Goal: Transaction & Acquisition: Purchase product/service

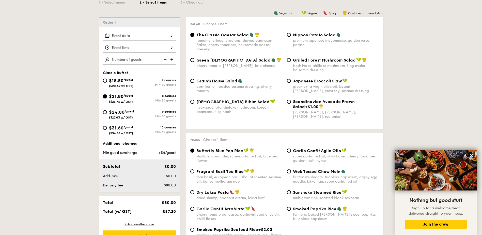
scroll to position [127, 0]
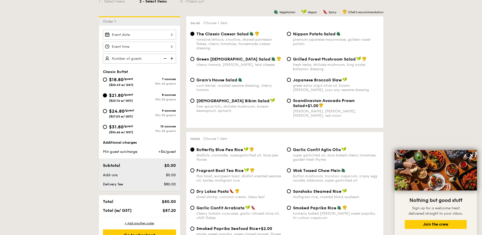
click at [103, 112] on div "$24.80 /guest ($27.03 w/ GST)" at bounding box center [121, 113] width 37 height 11
click at [103, 112] on input "$24.80 /guest ($27.03 w/ GST) 9 courses Min 30 guests" at bounding box center [105, 111] width 4 height 4
radio input "true"
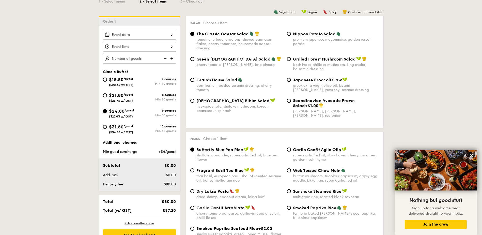
radio input "true"
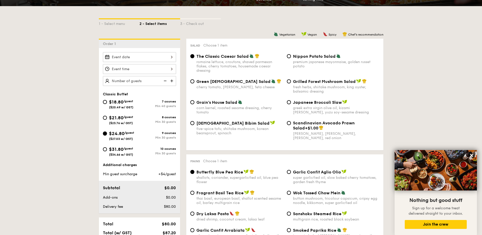
scroll to position [102, 0]
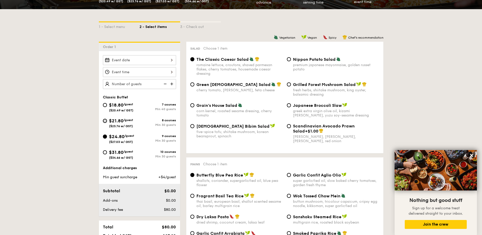
click at [104, 121] on input "$21.80 /guest ($23.76 w/ GST) 8 courses Min 30 guests" at bounding box center [105, 121] width 4 height 4
radio input "true"
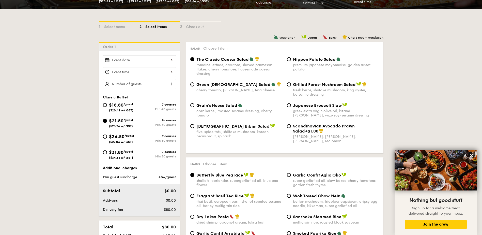
radio input "true"
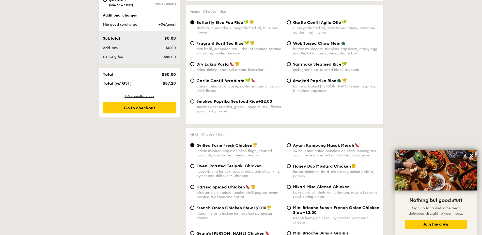
scroll to position [127, 0]
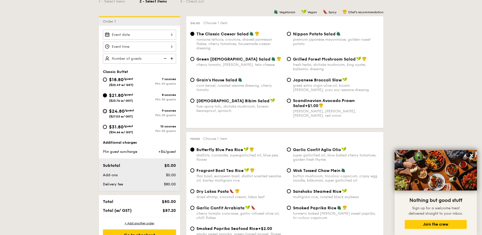
click at [105, 111] on input "$24.80 /guest ($27.03 w/ GST) 9 courses Min 30 guests" at bounding box center [105, 111] width 4 height 4
radio input "true"
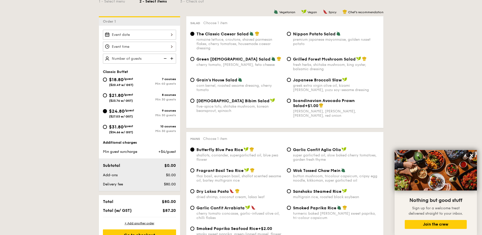
radio input "true"
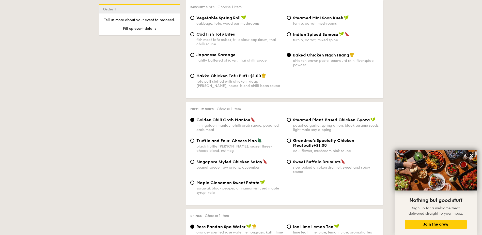
scroll to position [915, 0]
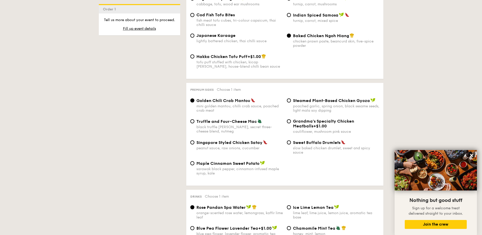
click at [228, 161] on span "Maple Cinnamon Sweet Potato" at bounding box center [227, 163] width 63 height 5
click at [194, 161] on input "Maple Cinnamon Sweet Potato sarawak black pepper, cinnamon-infused maple syrup,…" at bounding box center [192, 163] width 4 height 4
radio input "true"
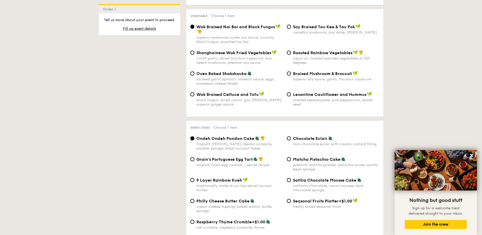
scroll to position [661, 0]
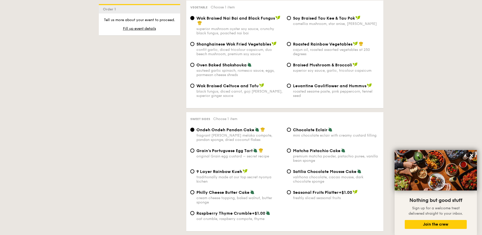
drag, startPoint x: 244, startPoint y: 85, endPoint x: 254, endPoint y: 104, distance: 21.6
click at [254, 104] on div "Vegetarian Vegan Spicy Chef's recommendation Salad Choose 1 item The Classic Ca…" at bounding box center [281, 90] width 203 height 1216
drag, startPoint x: 359, startPoint y: 57, endPoint x: 328, endPoint y: 55, distance: 30.8
click at [328, 62] on div "Braised Mushroom & Broccoli" at bounding box center [336, 64] width 86 height 5
click at [301, 94] on div "Wok Braised Celtuce and Tofu black fungus, diced carrot, goji [PERSON_NAME], su…" at bounding box center [284, 93] width 193 height 21
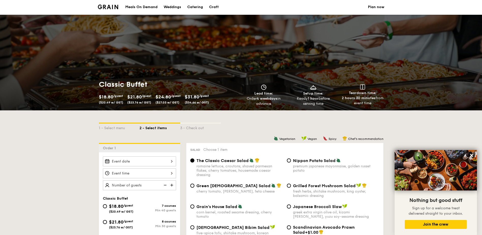
scroll to position [0, 0]
